Goal: Task Accomplishment & Management: Complete application form

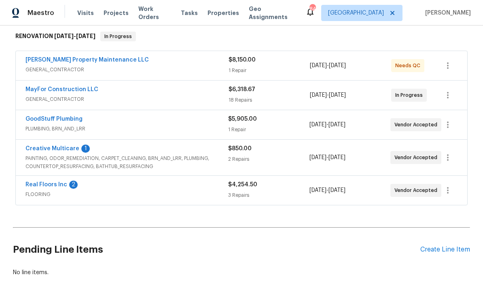
scroll to position [126, 0]
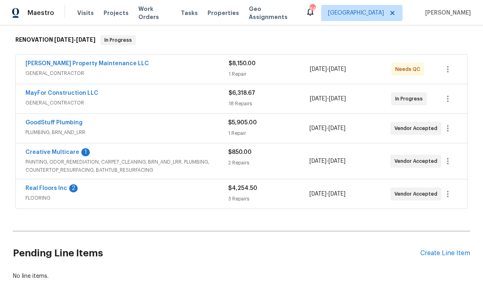
click at [68, 122] on link "GoodStuff Plumbing" at bounding box center [54, 123] width 57 height 6
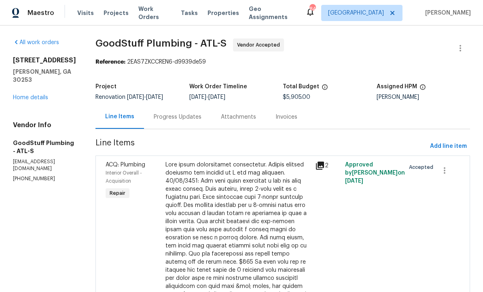
click at [196, 121] on div "Progress Updates" at bounding box center [178, 117] width 48 height 8
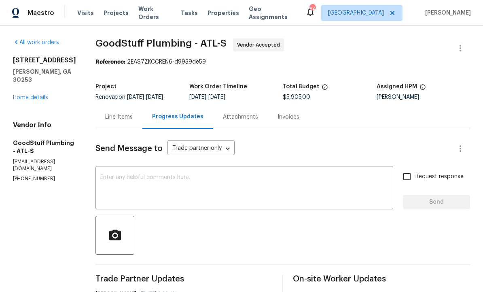
click at [216, 187] on textarea at bounding box center [244, 189] width 288 height 28
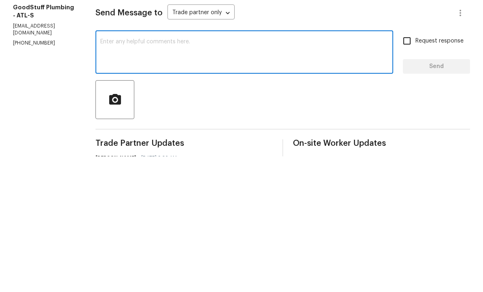
click at [191, 175] on textarea at bounding box center [244, 189] width 288 height 28
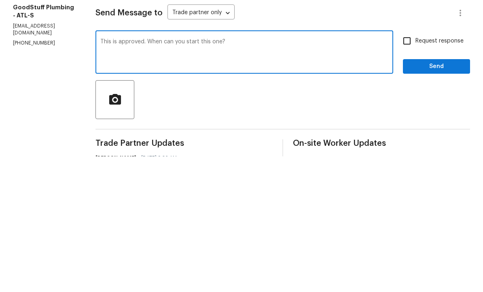
type textarea "This is approved. When can you start this one?"
click at [410, 168] on input "Request response" at bounding box center [407, 176] width 17 height 17
checkbox input "true"
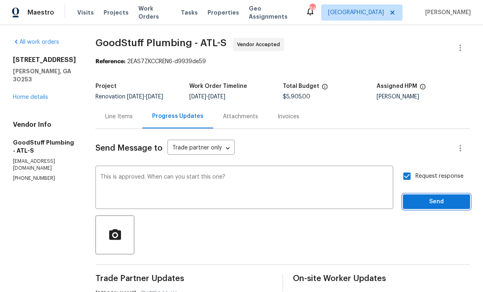
click at [436, 197] on span "Send" at bounding box center [437, 202] width 54 height 10
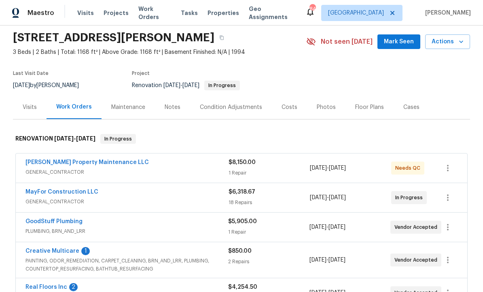
scroll to position [35, 0]
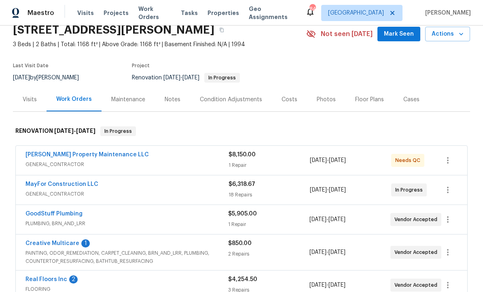
click at [79, 182] on link "MayFor Construction LLC" at bounding box center [62, 184] width 73 height 6
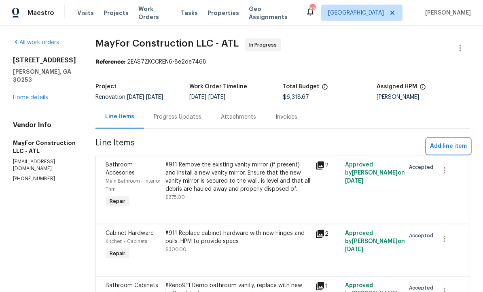
click at [451, 145] on span "Add line item" at bounding box center [448, 146] width 37 height 10
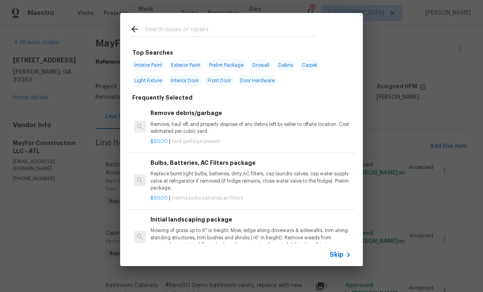
click at [184, 28] on input "text" at bounding box center [231, 30] width 172 height 12
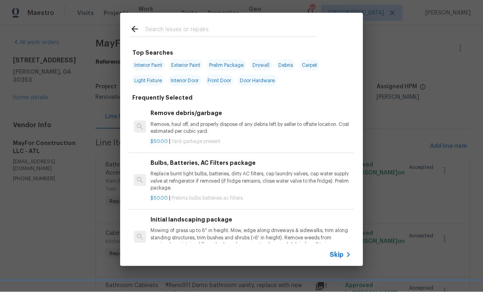
click at [151, 63] on span "Interior Paint" at bounding box center [148, 65] width 33 height 11
type input "Interior Paint"
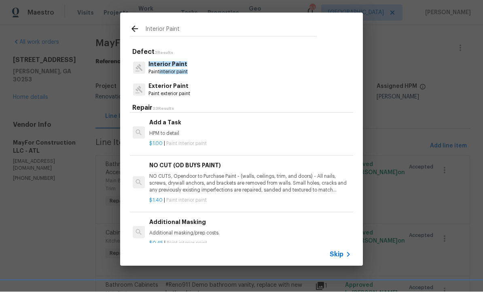
scroll to position [257, 1]
click at [204, 169] on div "NO CUT (OD BUYS PAINT) NO CUTS, Opendoor to Purchase Paint - (walls, ceilings, …" at bounding box center [249, 177] width 201 height 33
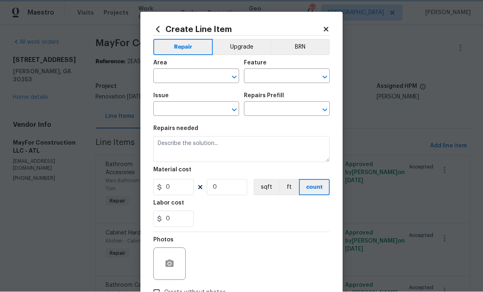
type input "Overall Paint"
type input "Interior Paint"
type input "NO CUT (OD BUYS PAINT) $1.40"
type textarea "NO CUTS, Opendoor to Purchase Paint - (walls, ceilings, trim, and doors) - All …"
type input "1.4"
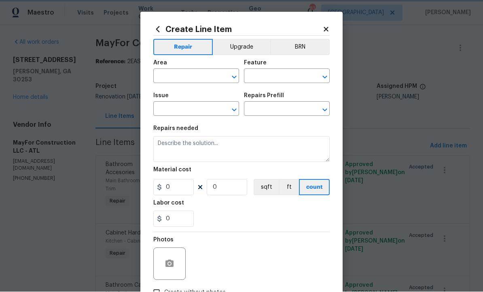
type input "1"
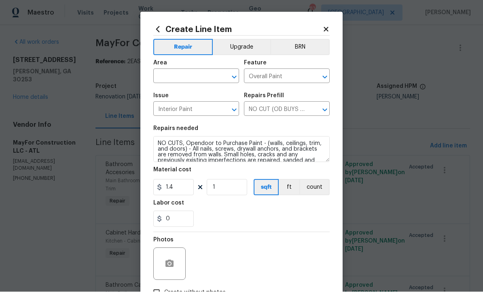
click at [179, 75] on input "text" at bounding box center [184, 77] width 63 height 13
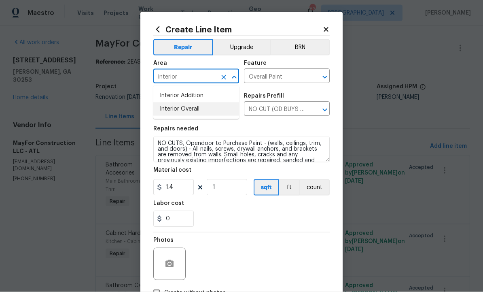
click at [189, 112] on li "Interior Overall" at bounding box center [196, 108] width 86 height 13
type input "Interior Overall"
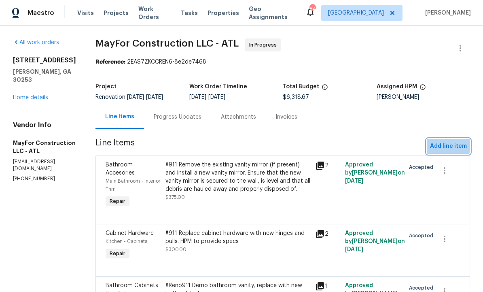
click at [444, 144] on span "Add line item" at bounding box center [448, 146] width 37 height 10
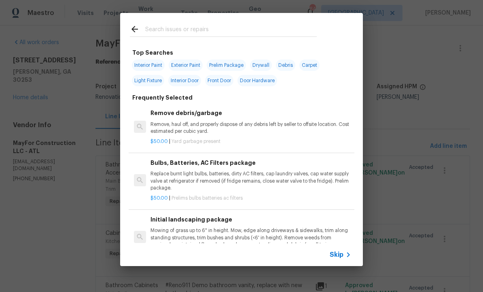
click at [150, 63] on span "Interior Paint" at bounding box center [148, 65] width 33 height 11
type input "Interior Paint"
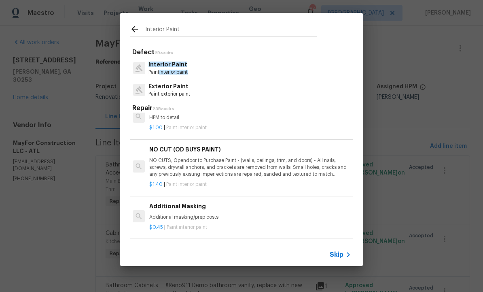
scroll to position [275, 1]
click at [203, 161] on p "NO CUTS, Opendoor to Purchase Paint - (walls, ceilings, trim, and doors) - All …" at bounding box center [249, 165] width 201 height 21
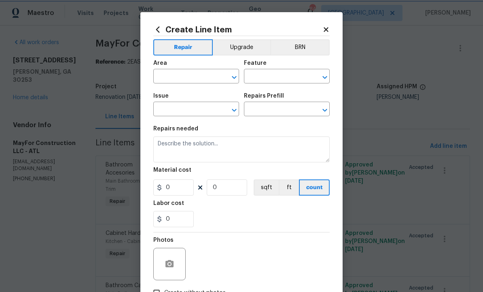
type input "Overall Paint"
type input "Interior Paint"
type input "NO CUT (OD BUYS PAINT) $1.40"
type textarea "NO CUTS, Opendoor to Purchase Paint - (walls, ceilings, trim, and doors) - All …"
type input "1.4"
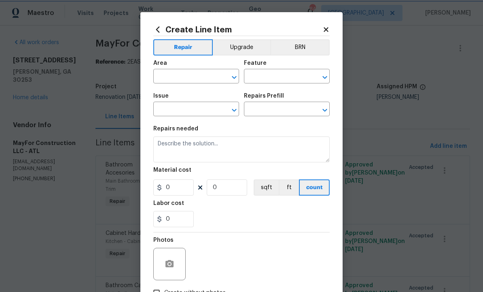
type input "1"
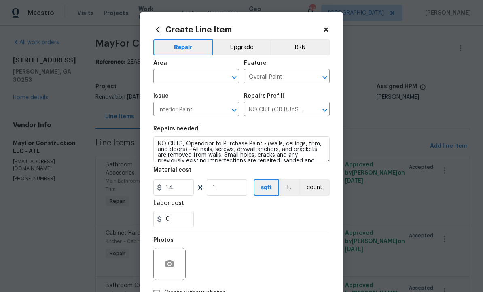
click at [186, 73] on input "text" at bounding box center [184, 77] width 63 height 13
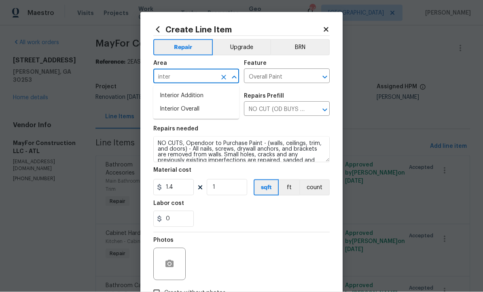
click at [185, 107] on li "Interior Overall" at bounding box center [196, 108] width 86 height 13
type input "Interior Overall"
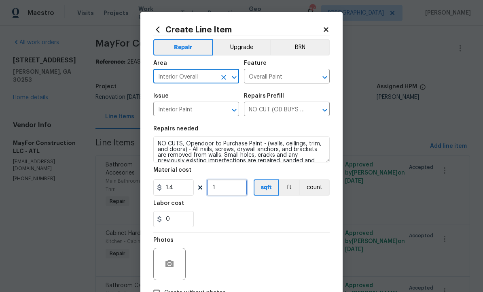
click at [224, 192] on input "1" at bounding box center [227, 187] width 40 height 16
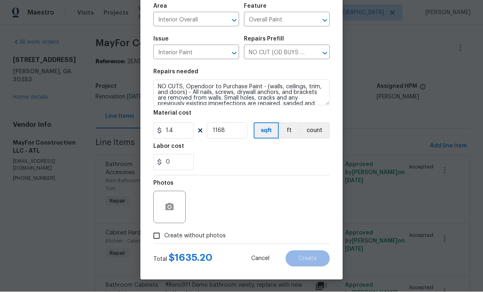
scroll to position [58, 0]
type input "1168"
click at [170, 206] on circle "button" at bounding box center [169, 207] width 2 height 2
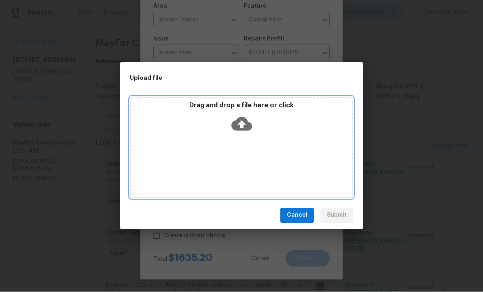
click at [242, 122] on icon at bounding box center [242, 124] width 21 height 21
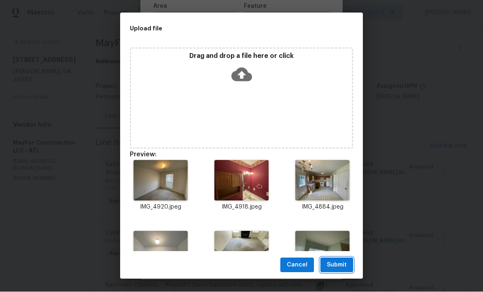
click at [339, 259] on button "Submit" at bounding box center [337, 265] width 33 height 15
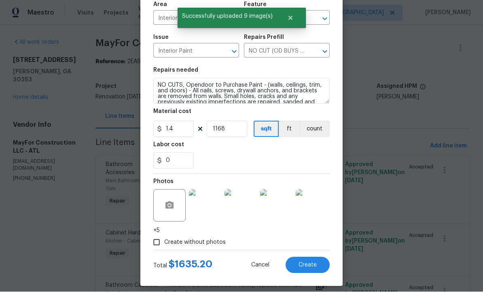
click at [307, 263] on span "Create" at bounding box center [308, 265] width 18 height 6
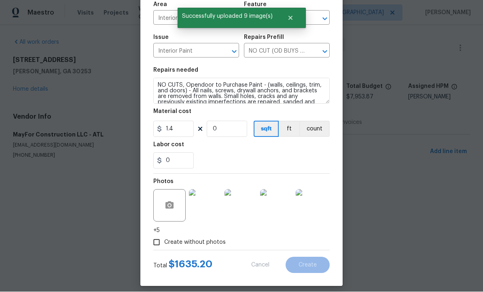
scroll to position [0, 0]
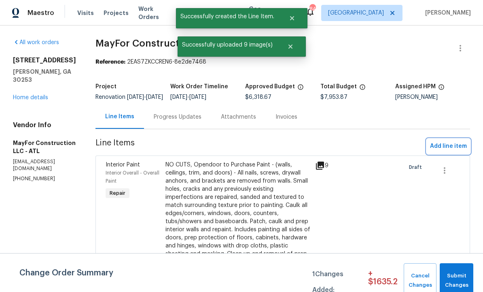
click at [443, 151] on span "Add line item" at bounding box center [448, 146] width 37 height 10
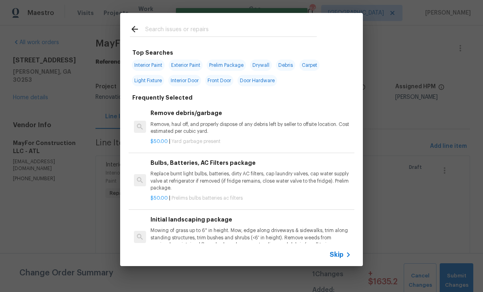
click at [184, 29] on input "text" at bounding box center [231, 30] width 172 height 12
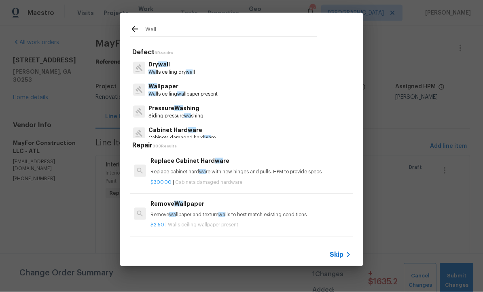
type input "Wallp"
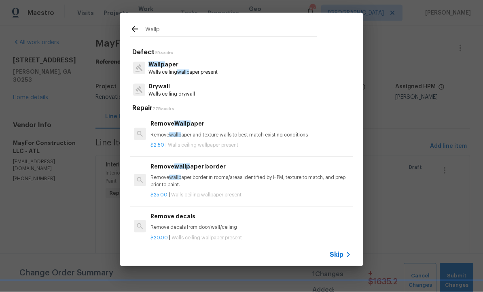
click at [173, 64] on p "Wallp aper" at bounding box center [183, 64] width 69 height 9
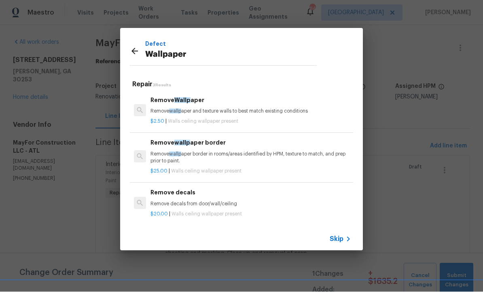
click at [188, 156] on p "Remove wallp aper border in rooms/areas identified by HPM, texture to match, an…" at bounding box center [251, 158] width 201 height 14
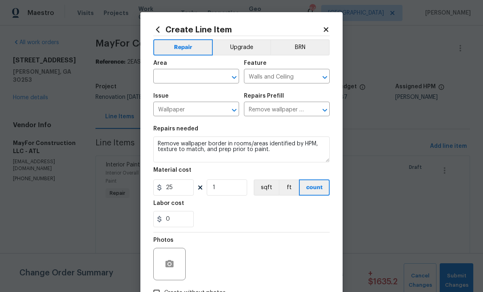
click at [187, 72] on input "text" at bounding box center [184, 77] width 63 height 13
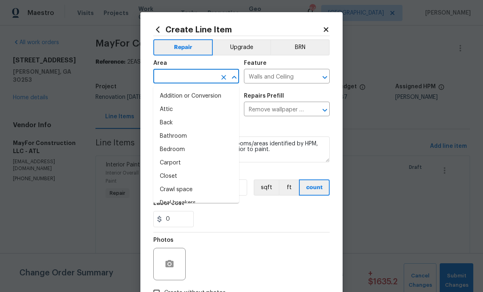
scroll to position [0, 0]
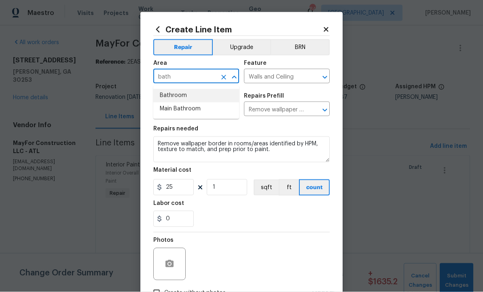
click at [185, 97] on li "Bathroom" at bounding box center [196, 95] width 86 height 13
type input "Bathroom"
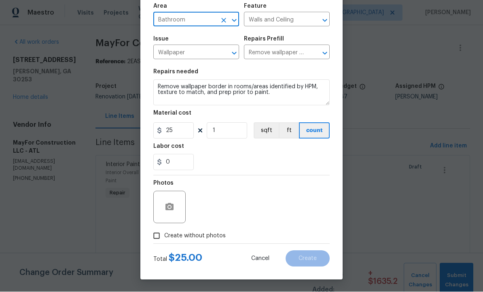
scroll to position [58, 0]
click at [172, 211] on icon "button" at bounding box center [170, 206] width 8 height 7
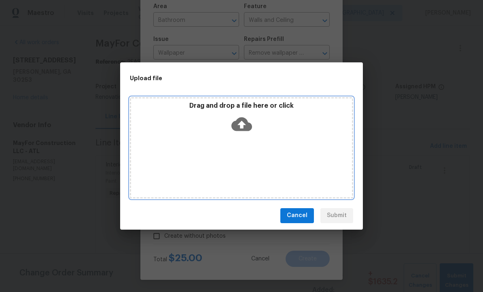
click at [241, 127] on icon at bounding box center [242, 124] width 21 height 21
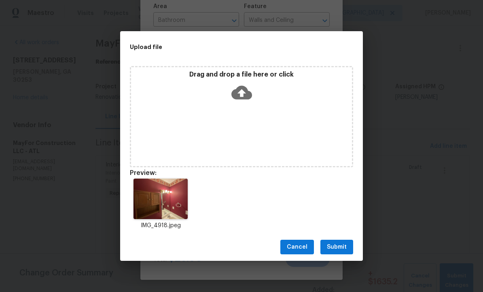
click at [336, 248] on span "Submit" at bounding box center [337, 247] width 20 height 10
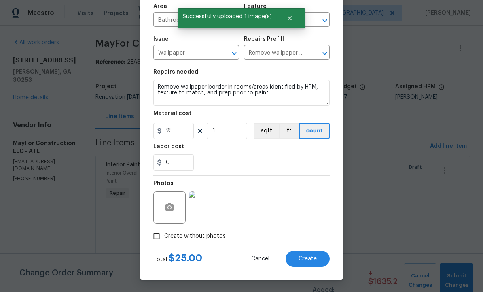
click at [309, 256] on span "Create" at bounding box center [308, 259] width 18 height 6
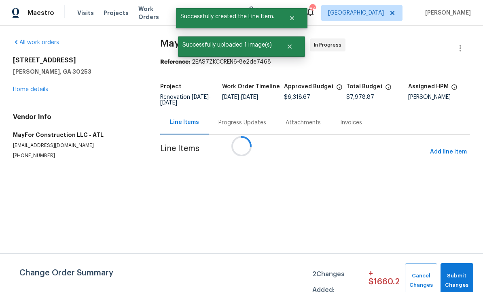
scroll to position [0, 0]
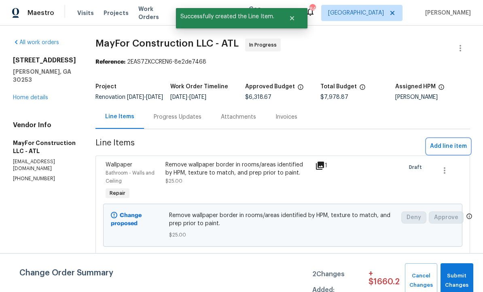
click at [449, 151] on span "Add line item" at bounding box center [448, 146] width 37 height 10
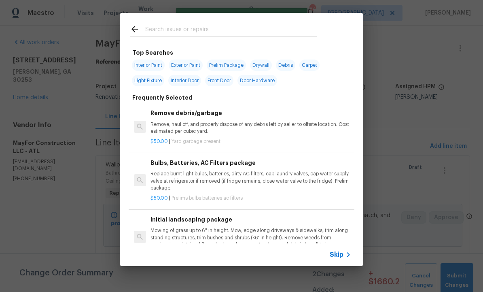
click at [177, 30] on input "text" at bounding box center [231, 30] width 172 height 12
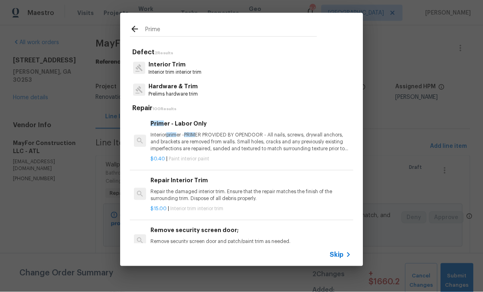
type input "Primer"
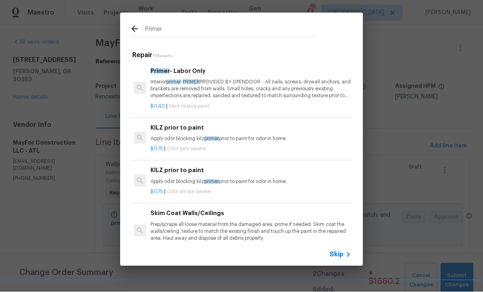
click at [196, 85] on p "Interior primer - PRIMER PROVIDED BY OPENDOOR - All nails, screws, drywall anch…" at bounding box center [251, 89] width 201 height 21
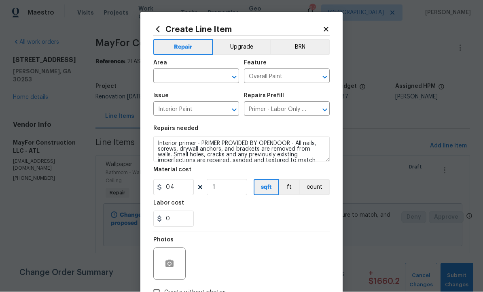
scroll to position [0, 0]
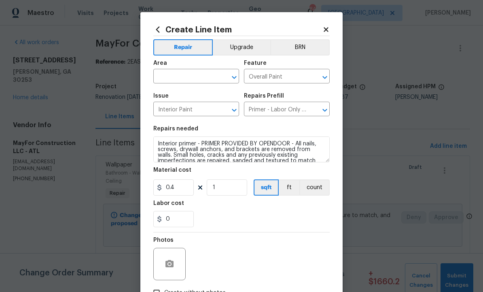
click at [180, 76] on input "text" at bounding box center [184, 77] width 63 height 13
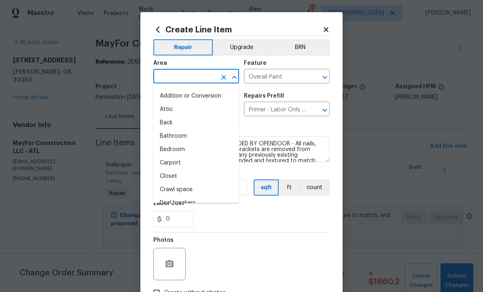
scroll to position [0, 0]
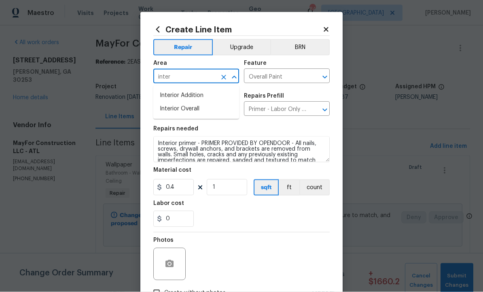
click at [192, 111] on li "Interior Overall" at bounding box center [196, 108] width 86 height 13
type input "Interior Overall"
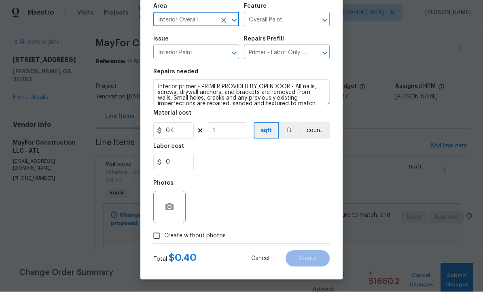
scroll to position [58, 0]
click at [172, 208] on icon "button" at bounding box center [170, 206] width 8 height 7
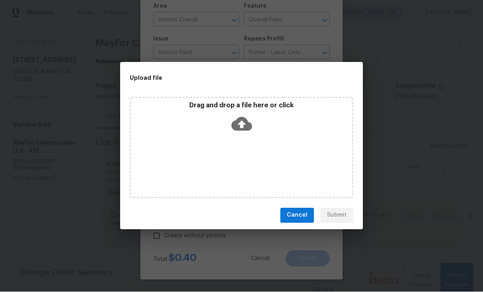
scroll to position [0, 0]
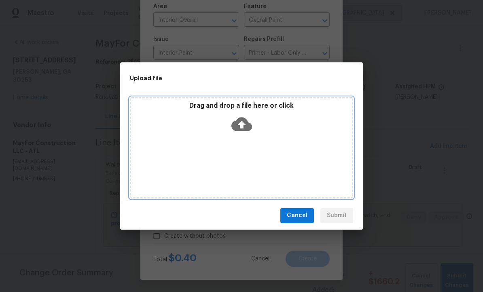
click at [244, 119] on icon at bounding box center [242, 124] width 21 height 14
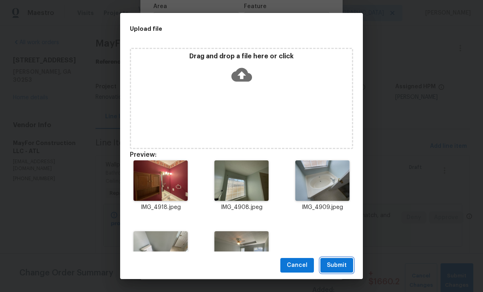
click at [339, 266] on span "Submit" at bounding box center [337, 265] width 20 height 10
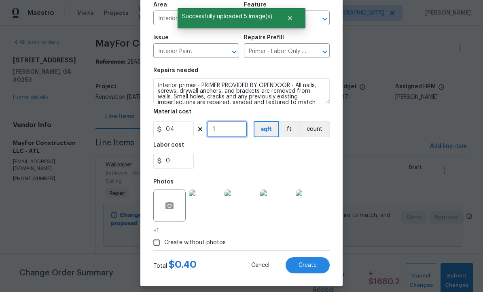
click at [225, 130] on input "1" at bounding box center [227, 129] width 40 height 16
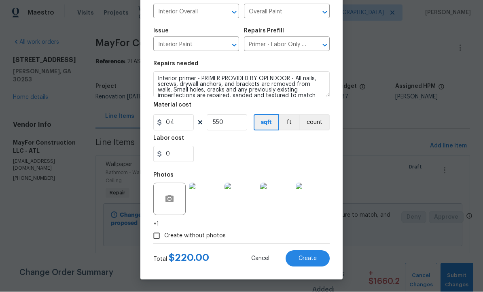
scroll to position [66, 0]
type input "550"
click at [309, 257] on span "Create" at bounding box center [308, 259] width 18 height 6
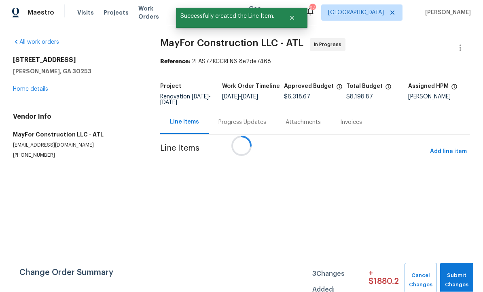
scroll to position [0, 0]
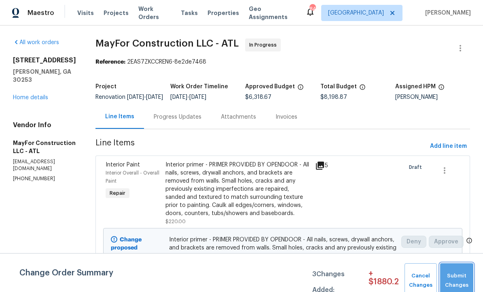
click at [470, 275] on button "Submit Changes" at bounding box center [457, 280] width 33 height 35
click at [469, 275] on span "Submit Changes" at bounding box center [457, 280] width 25 height 19
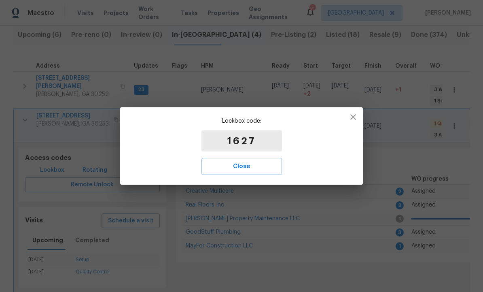
scroll to position [0, 3]
click at [272, 168] on span "Close" at bounding box center [242, 166] width 63 height 11
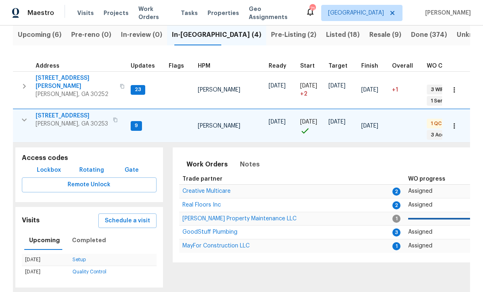
click at [21, 68] on div at bounding box center [25, 66] width 19 height 6
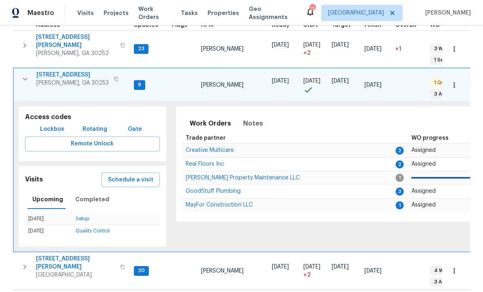
scroll to position [132, 0]
click at [36, 70] on span "[STREET_ADDRESS]" at bounding box center [72, 74] width 72 height 8
click at [32, 21] on div "Maestro" at bounding box center [27, 13] width 54 height 16
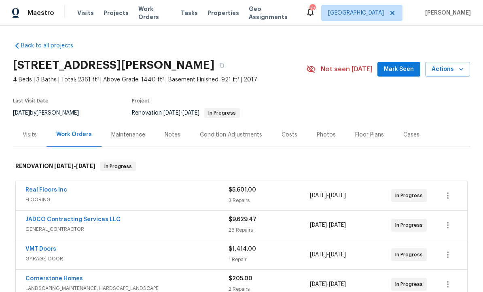
scroll to position [0, 0]
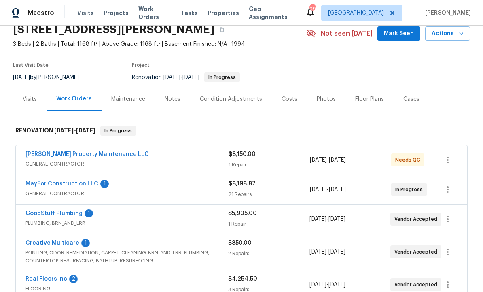
scroll to position [34, 0]
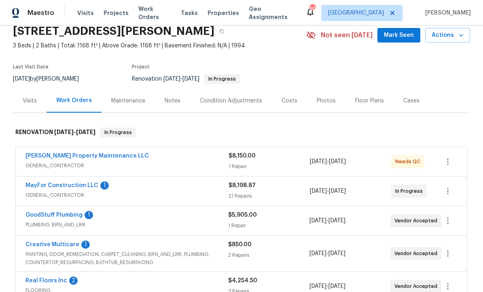
click at [66, 215] on link "GoodStuff Plumbing" at bounding box center [54, 215] width 57 height 6
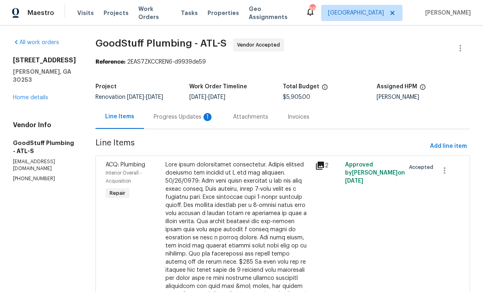
scroll to position [1, 0]
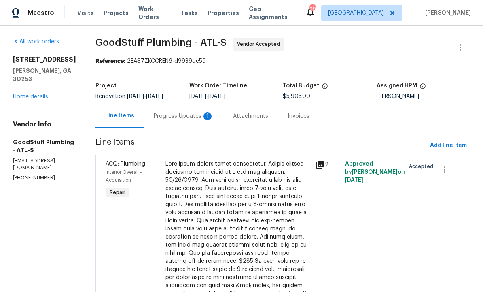
click at [209, 113] on div "Progress Updates 1" at bounding box center [183, 116] width 79 height 24
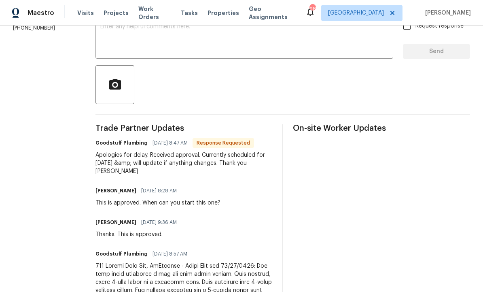
scroll to position [151, 0]
click at [185, 42] on textarea at bounding box center [244, 37] width 288 height 28
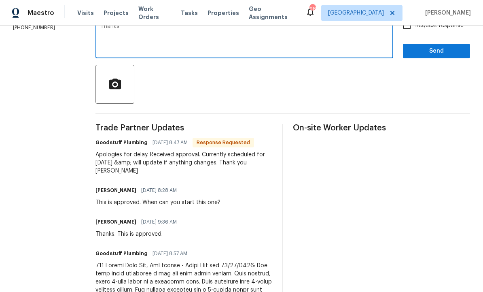
type textarea "Thanks"
click at [436, 56] on span "Send" at bounding box center [437, 51] width 54 height 10
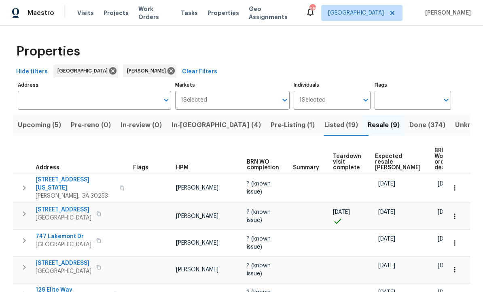
click at [207, 122] on span "In-reno (4)" at bounding box center [216, 124] width 89 height 11
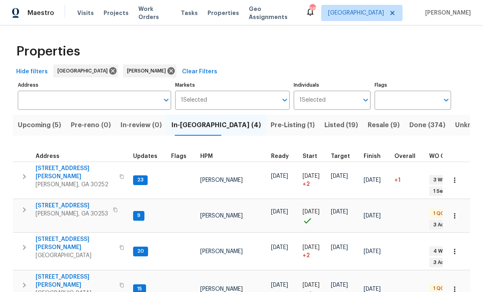
click at [75, 202] on span "201 Autumn Lake Way" at bounding box center [72, 206] width 72 height 8
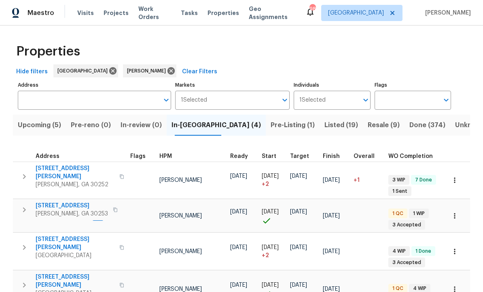
scroll to position [6, 42]
click at [325, 124] on span "Listed (19)" at bounding box center [342, 124] width 34 height 11
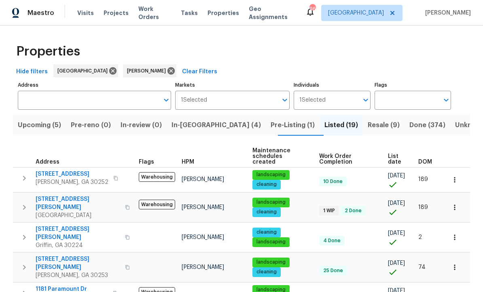
click at [325, 128] on span "Listed (19)" at bounding box center [342, 124] width 34 height 11
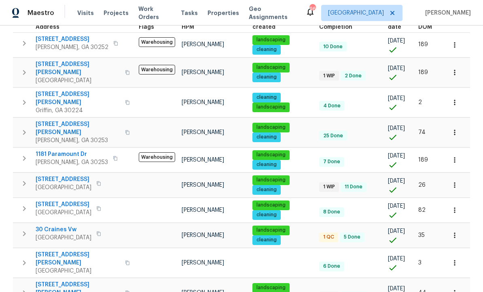
scroll to position [132, 0]
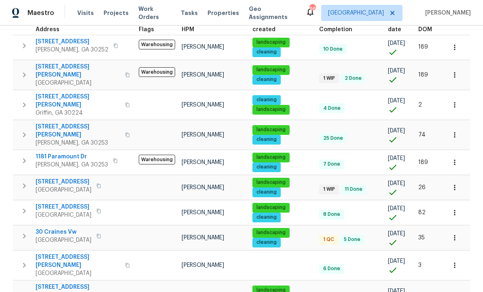
click at [57, 93] on span "111 Cynthia Cir" at bounding box center [78, 101] width 85 height 16
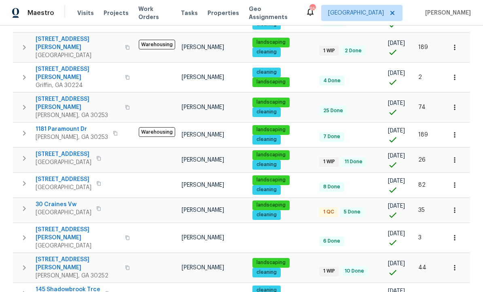
scroll to position [159, 0]
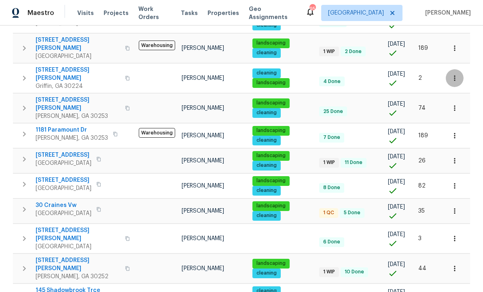
click at [456, 74] on icon "button" at bounding box center [455, 78] width 8 height 8
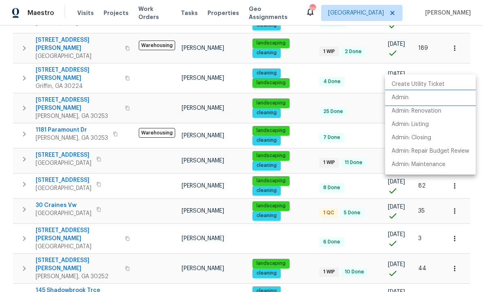
click at [411, 96] on li "Admin" at bounding box center [430, 97] width 91 height 13
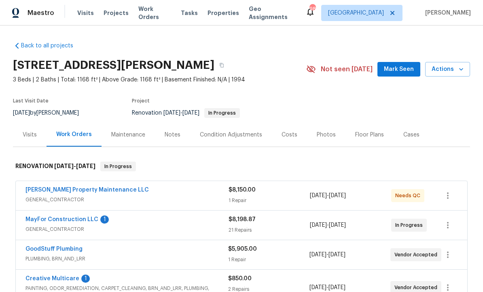
click at [368, 131] on div "Floor Plans" at bounding box center [370, 135] width 29 height 8
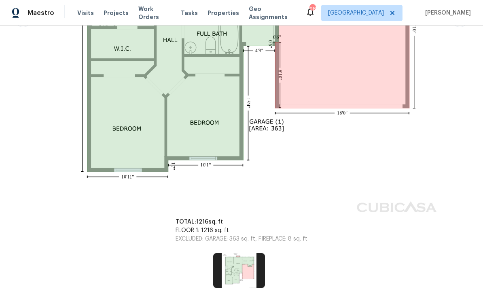
scroll to position [364, 0]
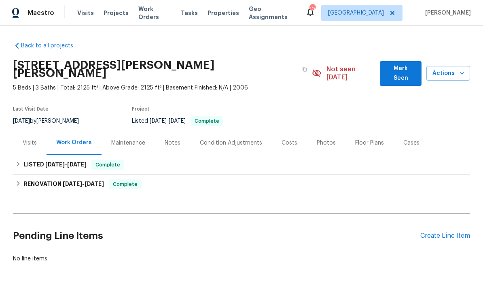
click at [287, 139] on div "Costs" at bounding box center [290, 143] width 16 height 8
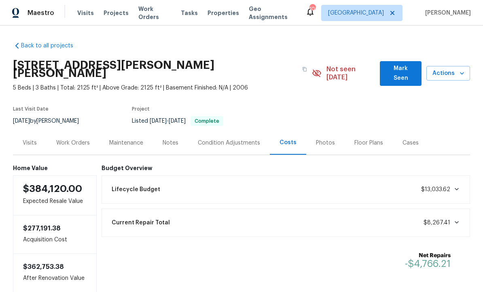
click at [396, 67] on span "Mark Seen" at bounding box center [401, 74] width 29 height 20
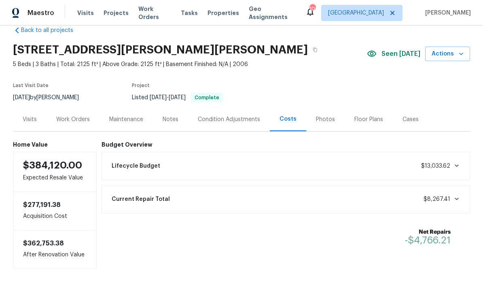
scroll to position [15, 0]
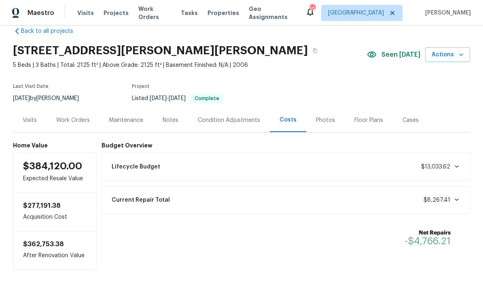
click at [79, 223] on div "$277,191.38 Acquisition Cost" at bounding box center [55, 212] width 84 height 38
